Goal: Task Accomplishment & Management: Manage account settings

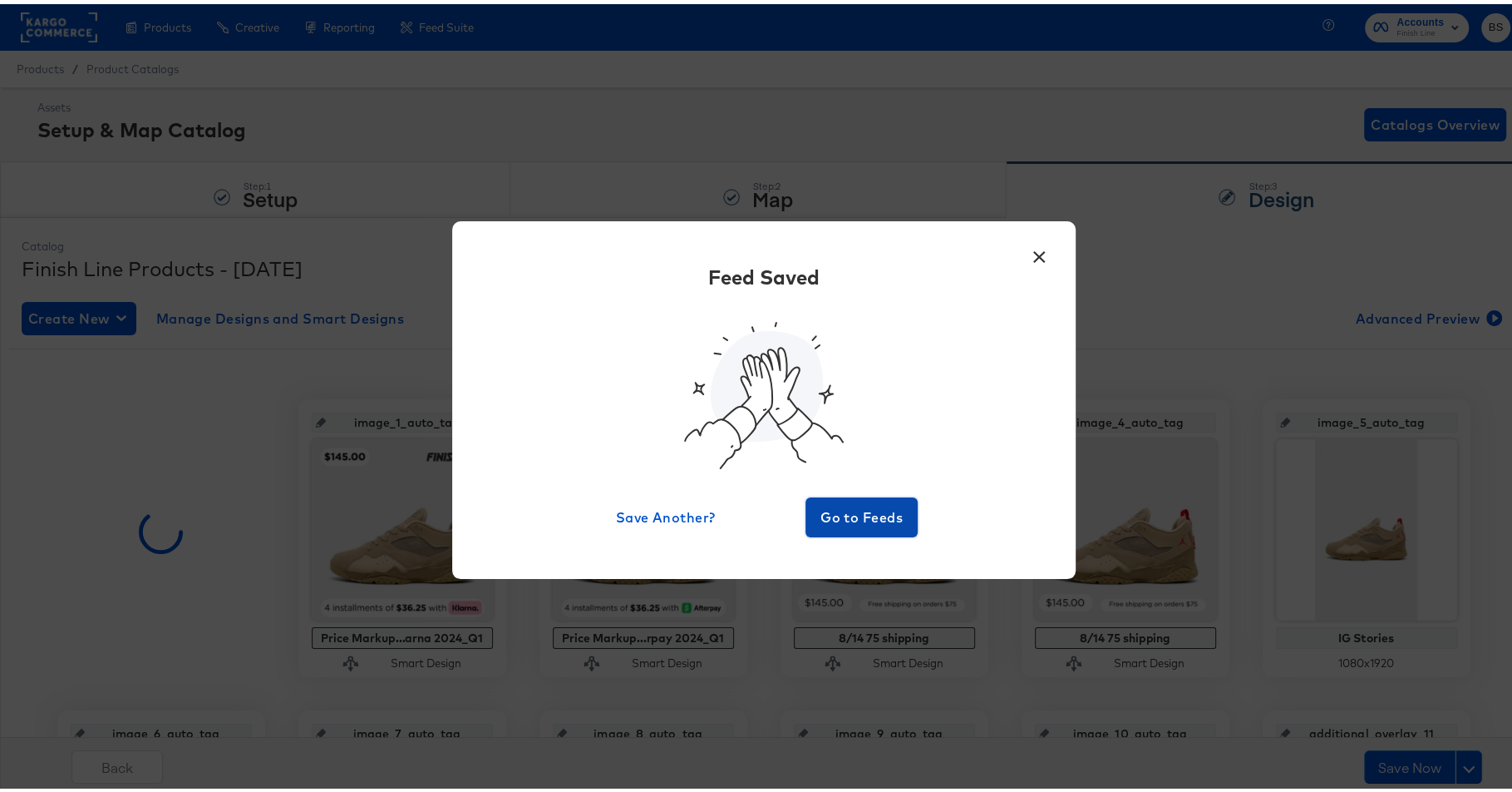
click at [855, 514] on span "Go to Feeds" at bounding box center [862, 513] width 100 height 23
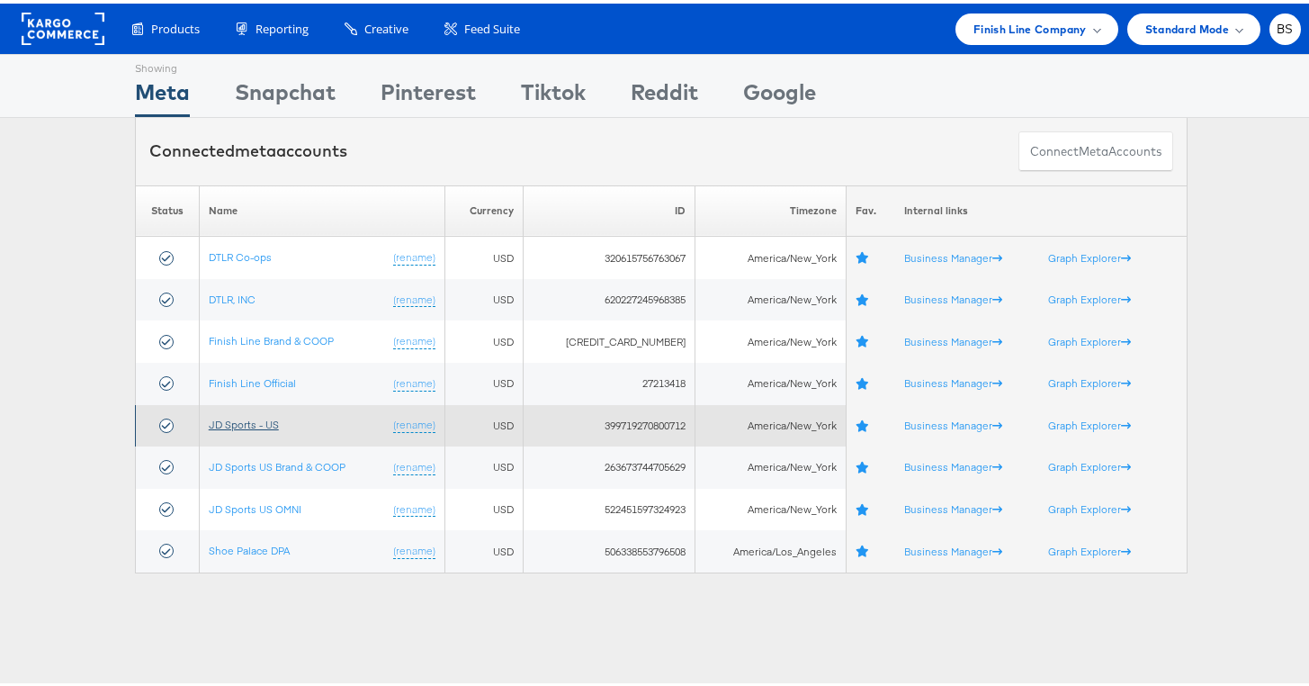
click at [257, 424] on link "JD Sports - US" at bounding box center [244, 420] width 70 height 13
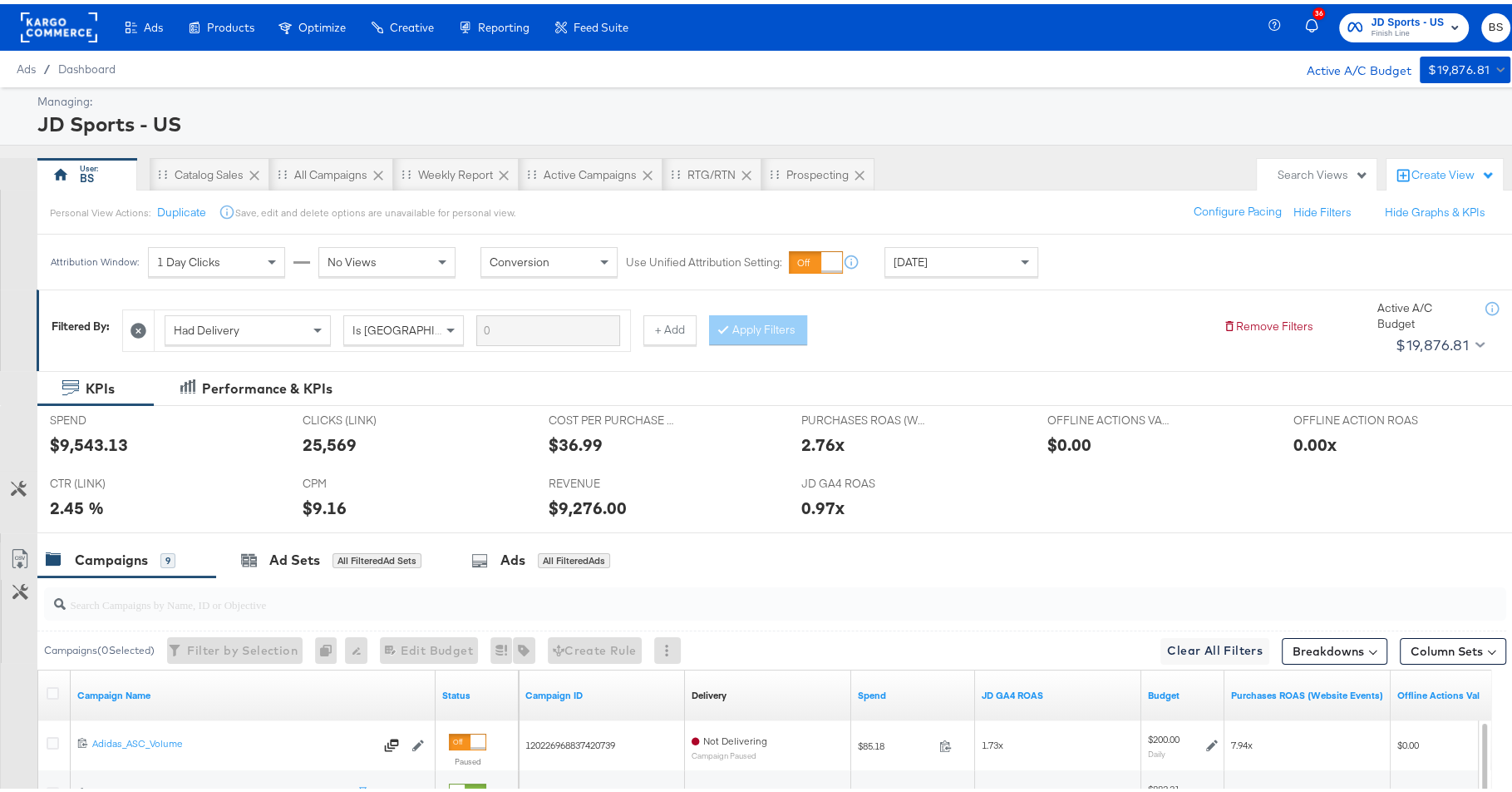
click at [970, 258] on div "[DATE]" at bounding box center [961, 258] width 152 height 29
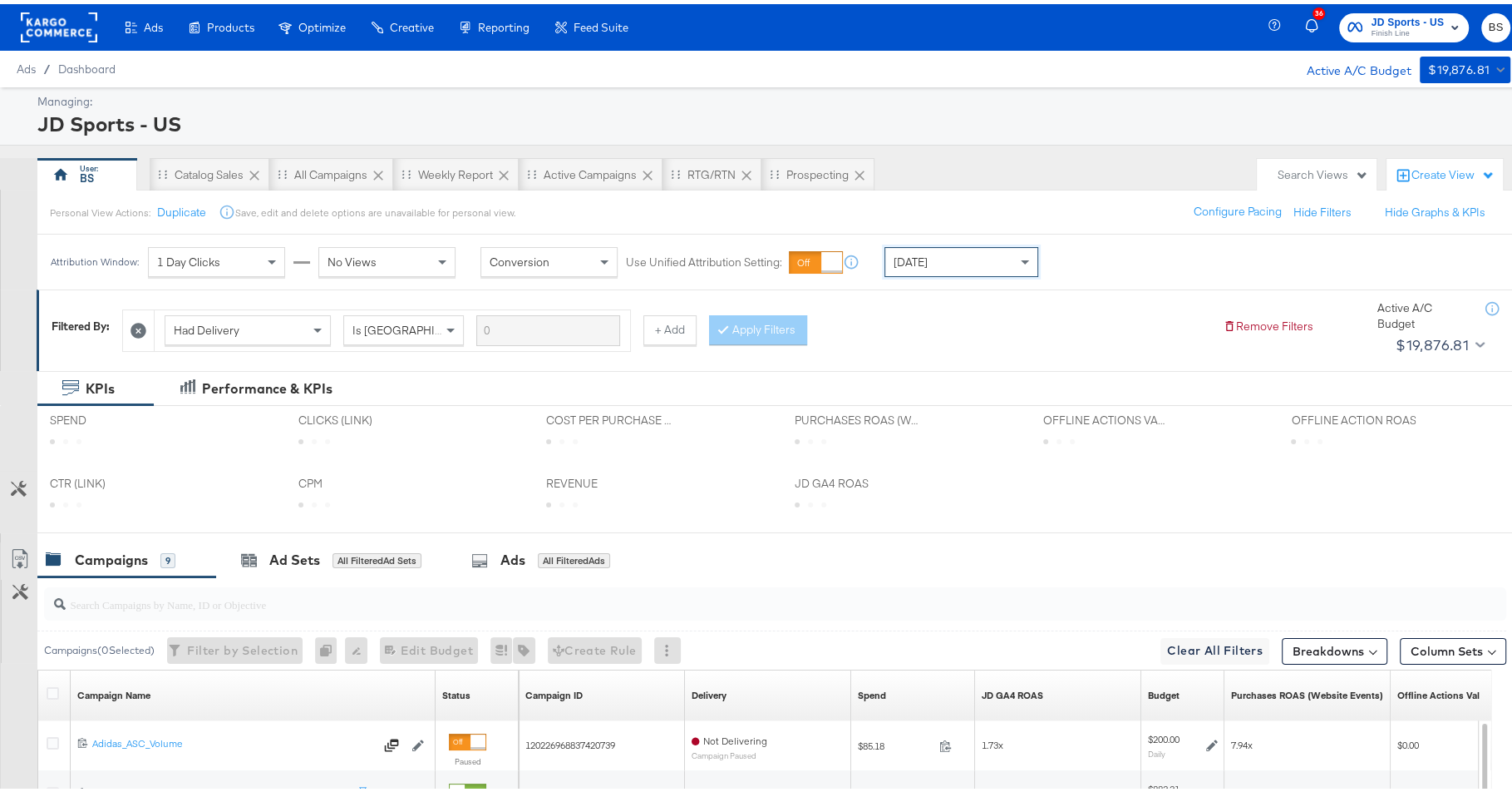
click at [958, 309] on div "Had Delivery Is Greater Than + Add Apply Filters" at bounding box center [665, 322] width 1087 height 51
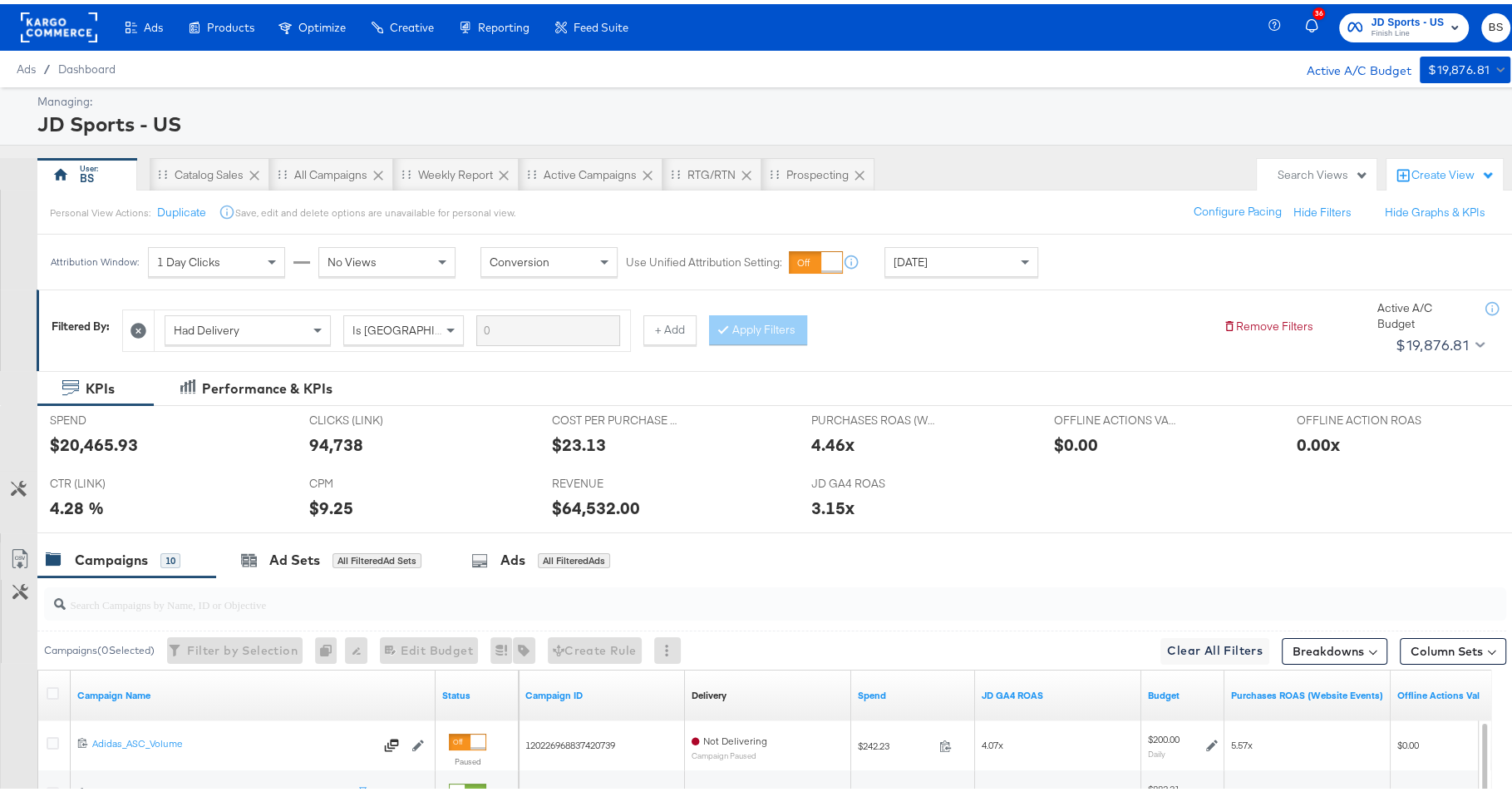
click at [957, 253] on div "[DATE]" at bounding box center [961, 258] width 152 height 29
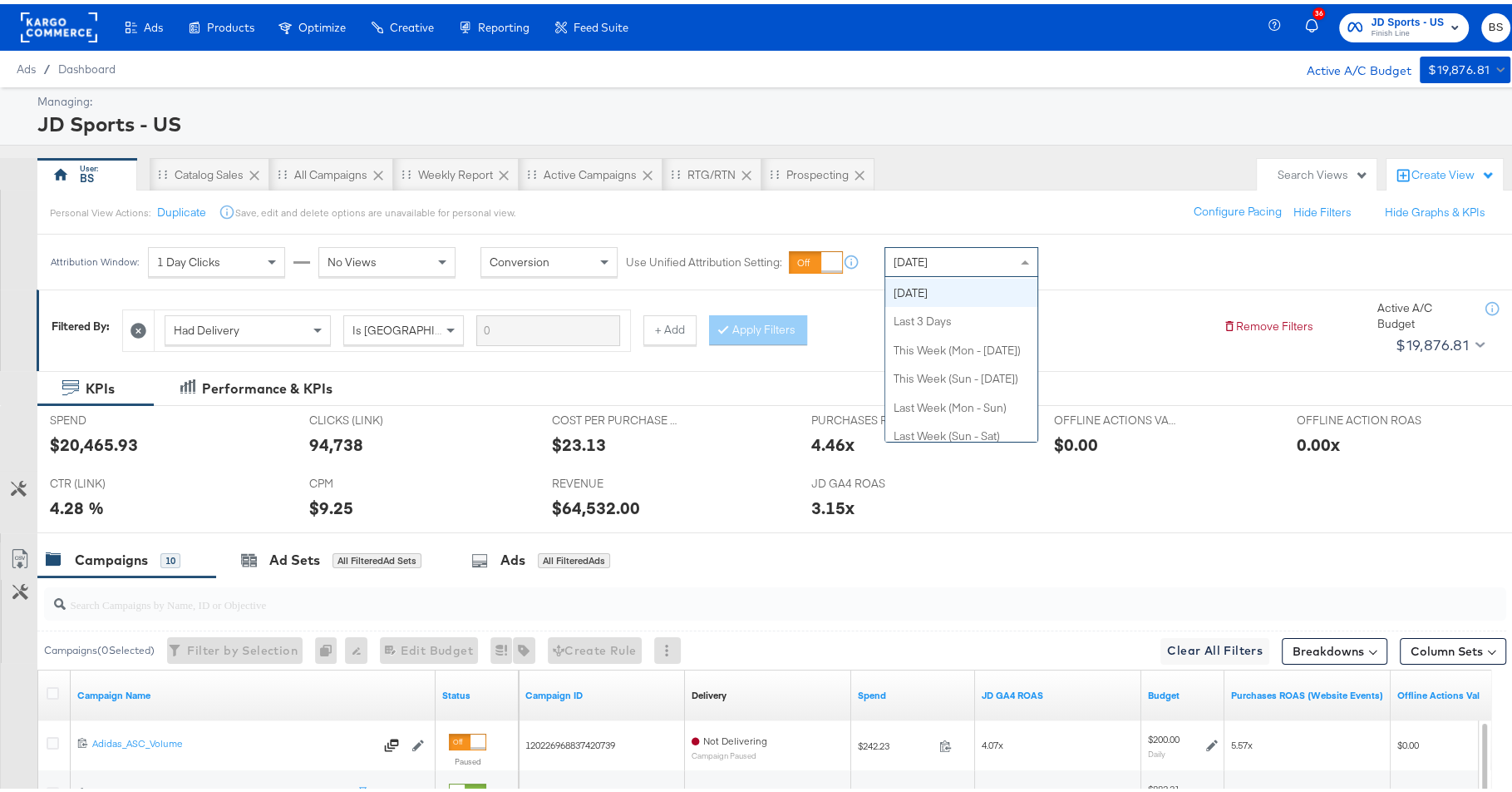
scroll to position [0, 0]
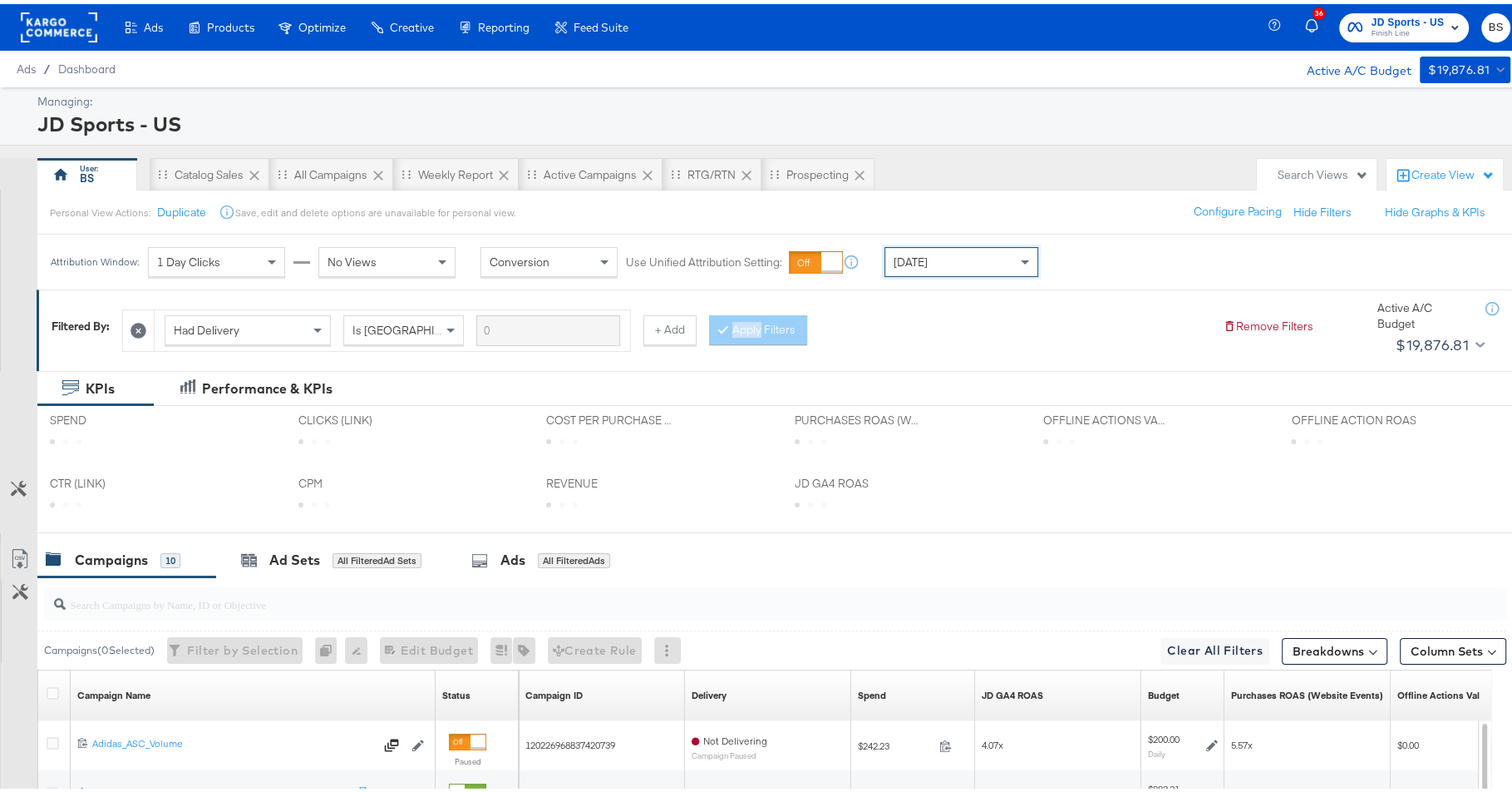
click at [955, 309] on div "Had Delivery Is Greater Than + Add Apply Filters" at bounding box center [665, 322] width 1087 height 51
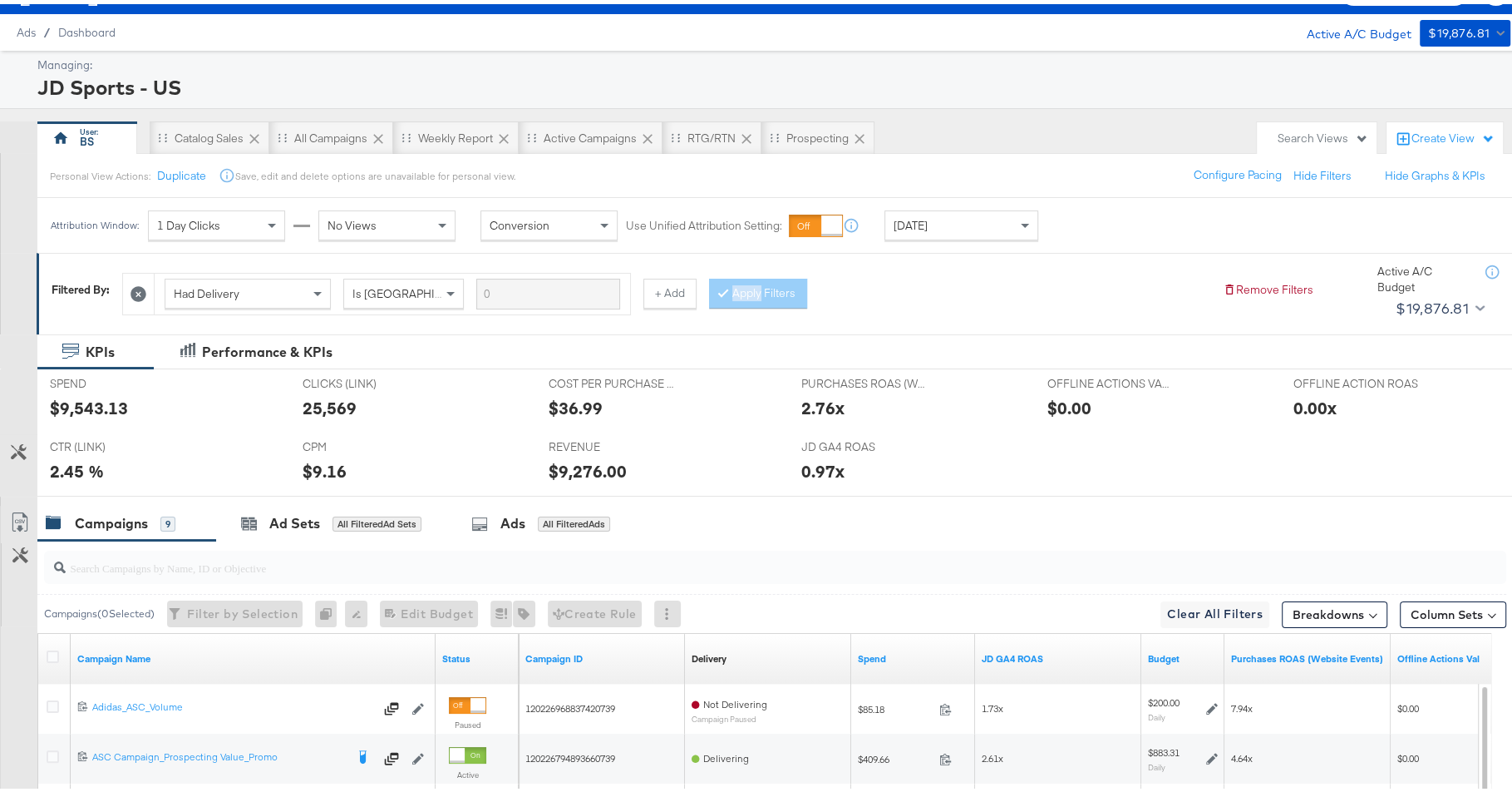
scroll to position [36, 0]
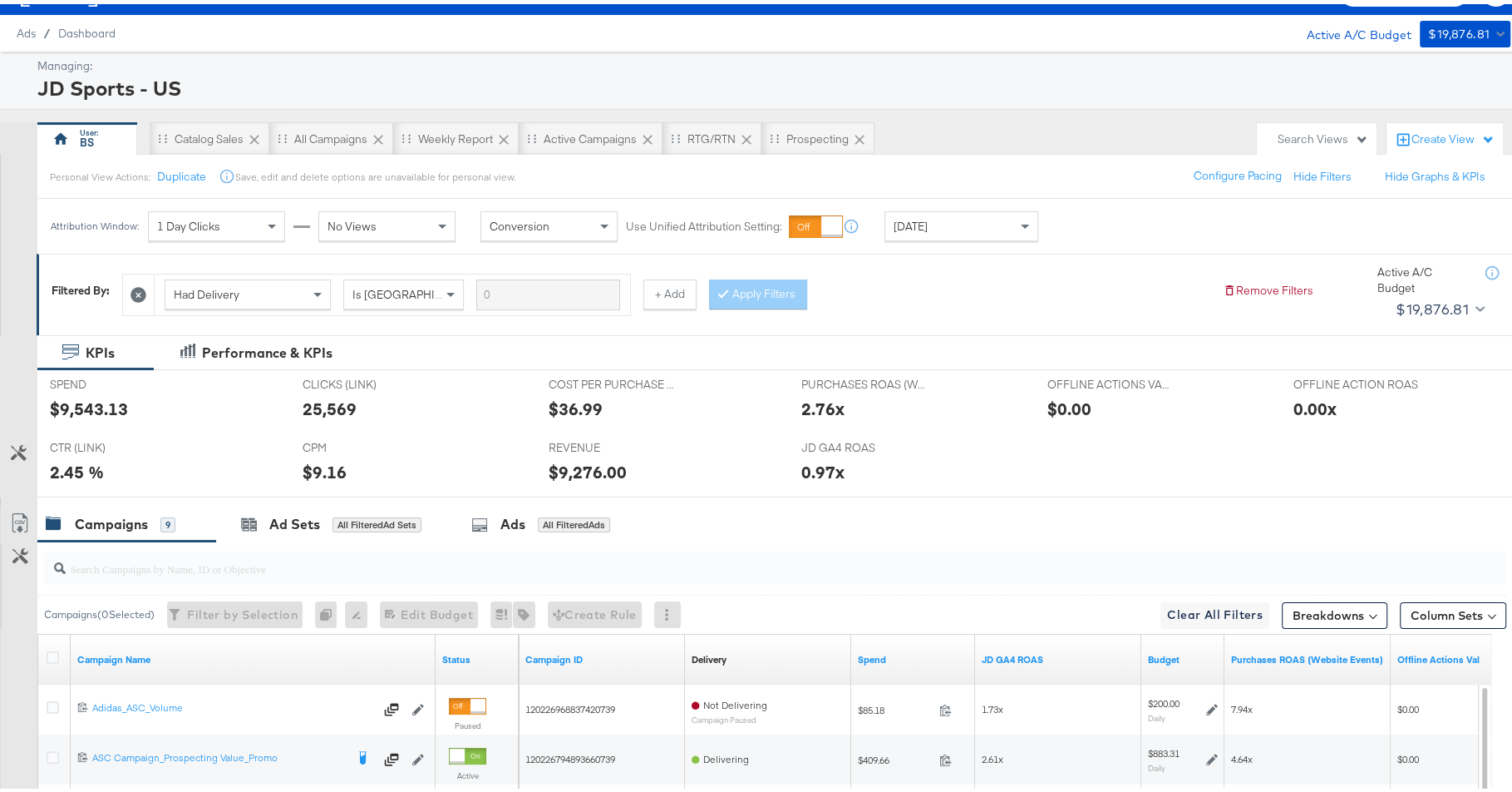
click at [747, 90] on div "JD Sports - US" at bounding box center [771, 84] width 1469 height 29
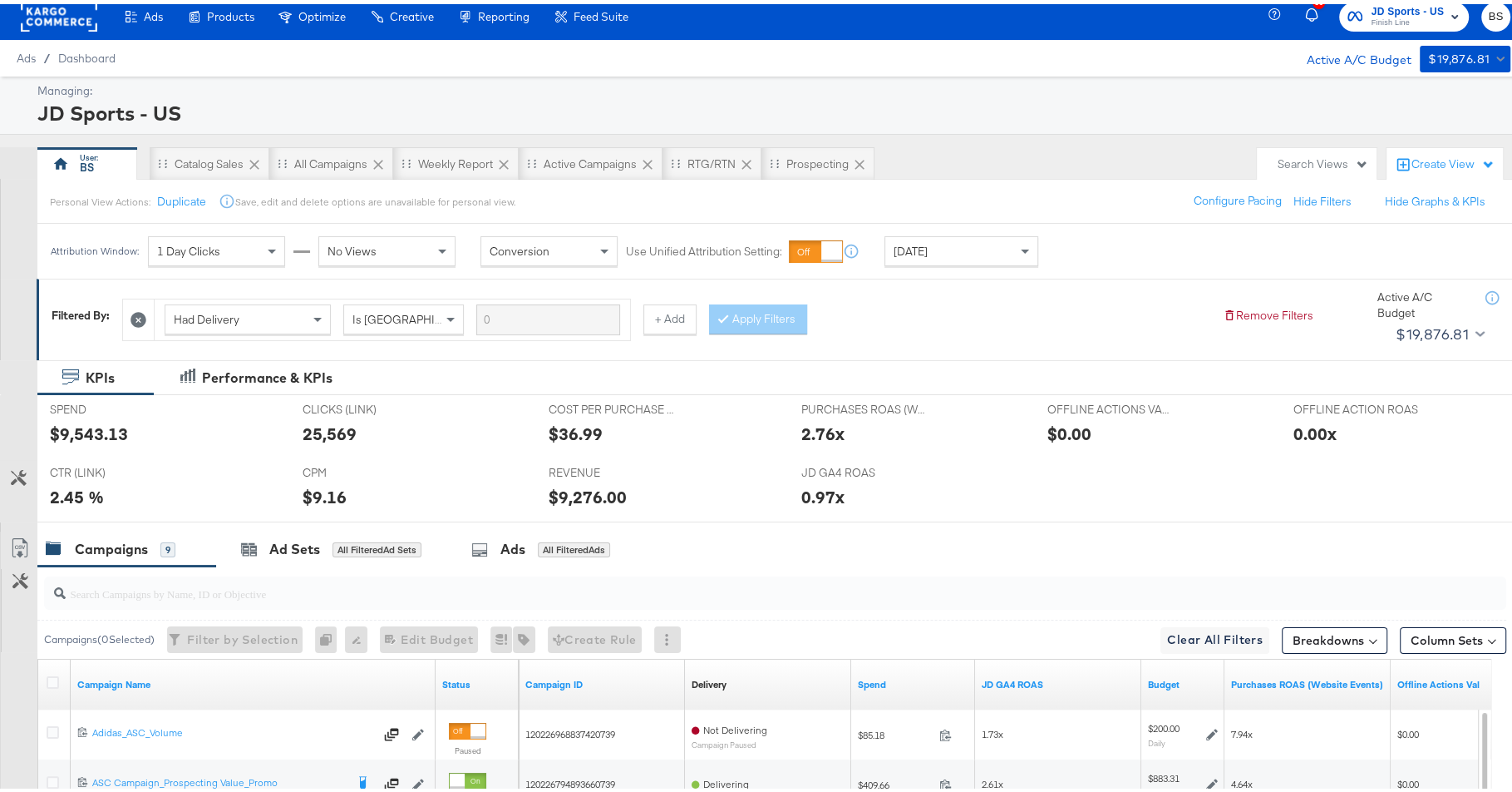
scroll to position [0, 0]
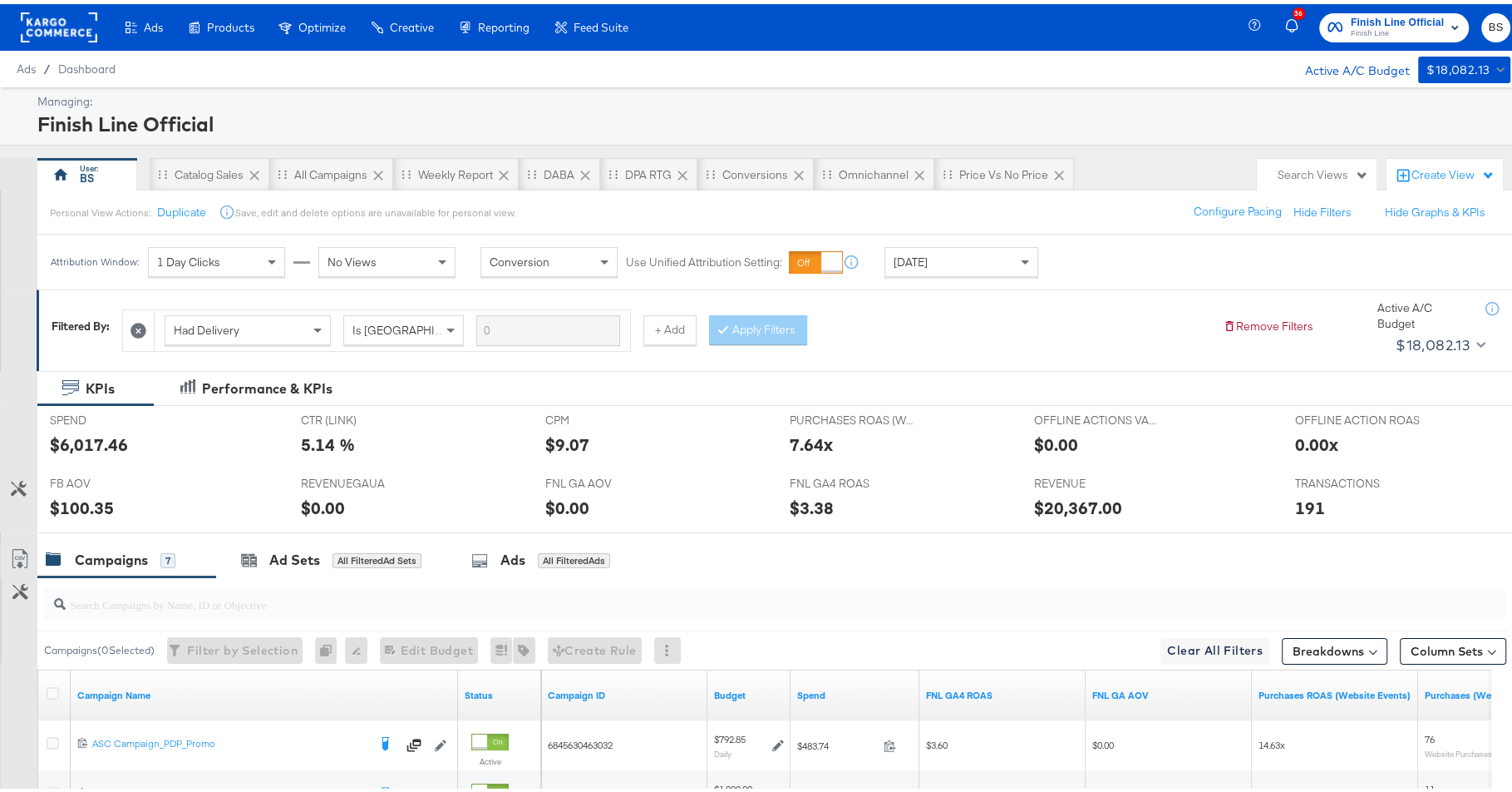
click at [925, 259] on div "[DATE]" at bounding box center [961, 258] width 152 height 29
click at [971, 251] on div "[DATE]" at bounding box center [961, 258] width 152 height 29
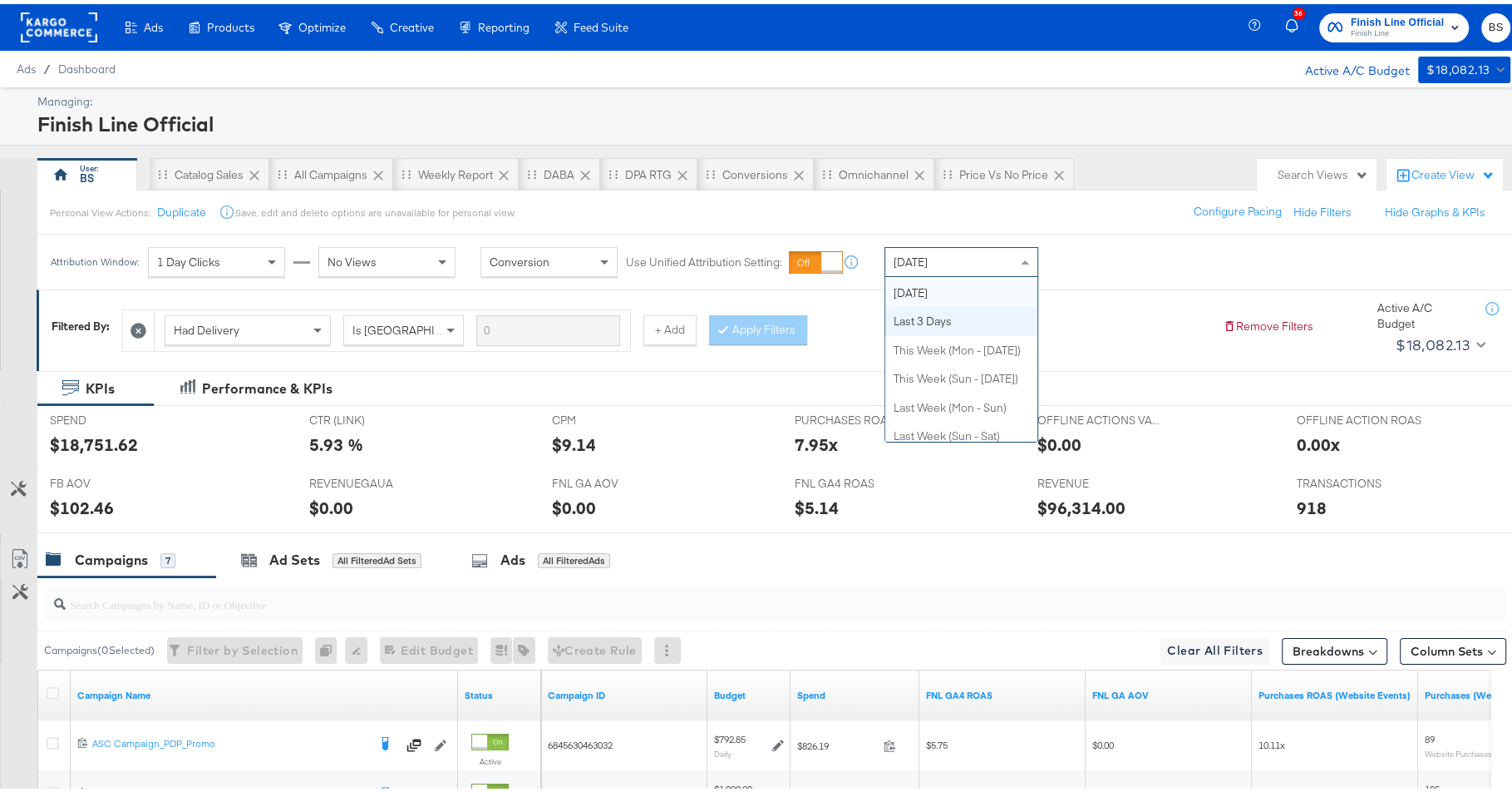
scroll to position [0, 0]
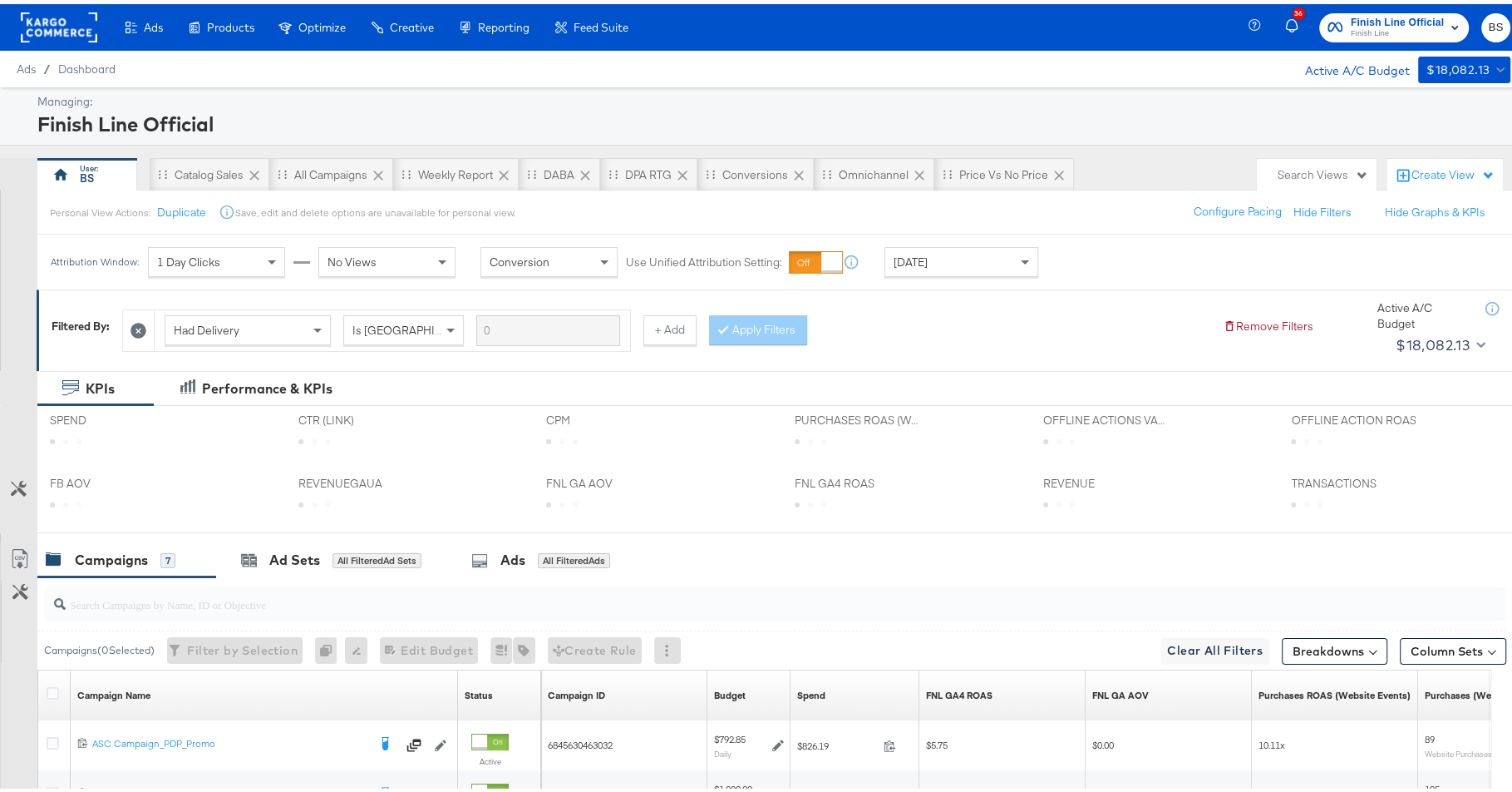
click at [972, 318] on div "Had Delivery Is Greater Than + Add Apply Filters" at bounding box center [665, 322] width 1087 height 51
